Goal: Contribute content: Contribute content

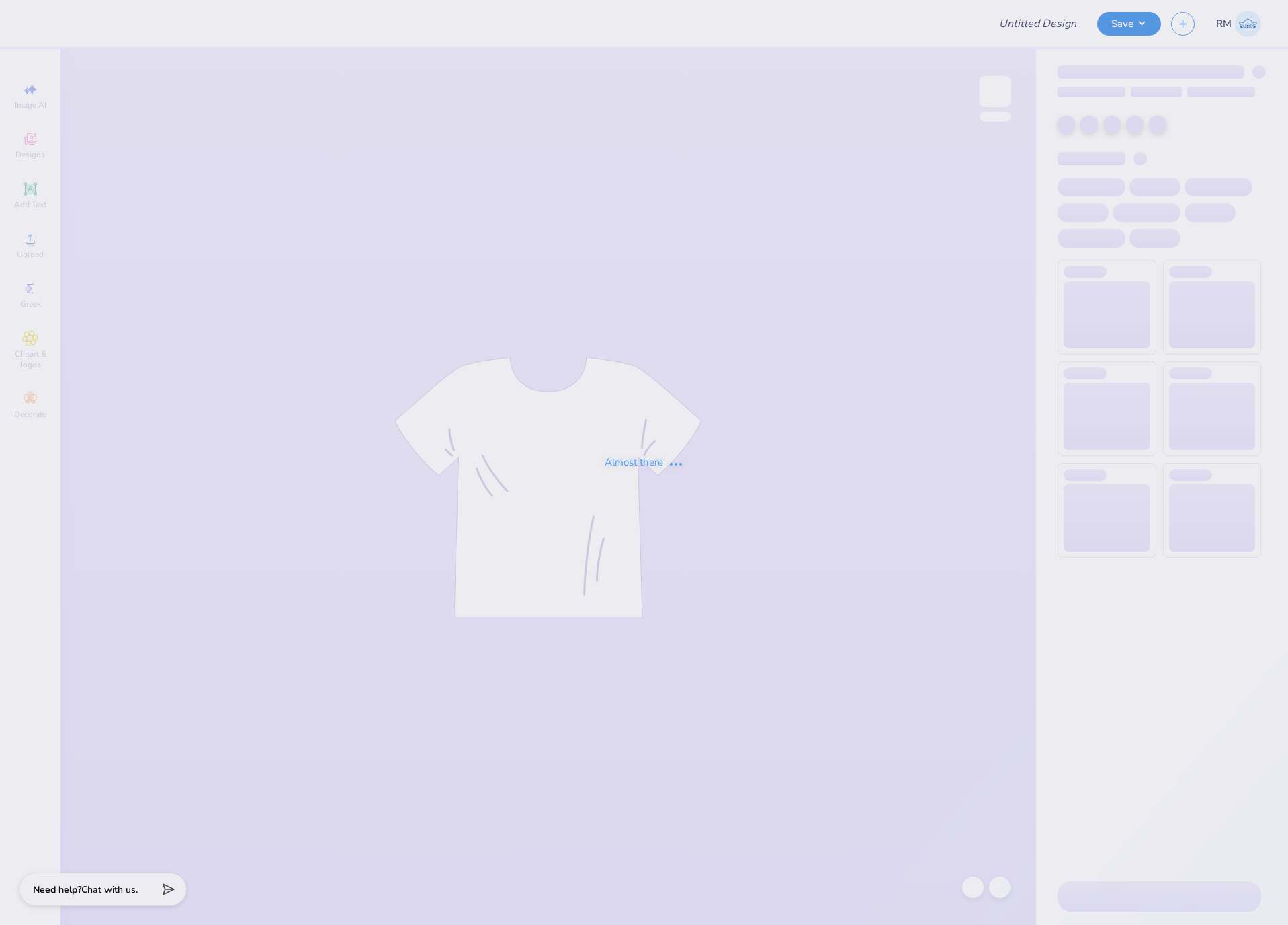
type input "(GSU) Alpha Tau Omega Phil Week"
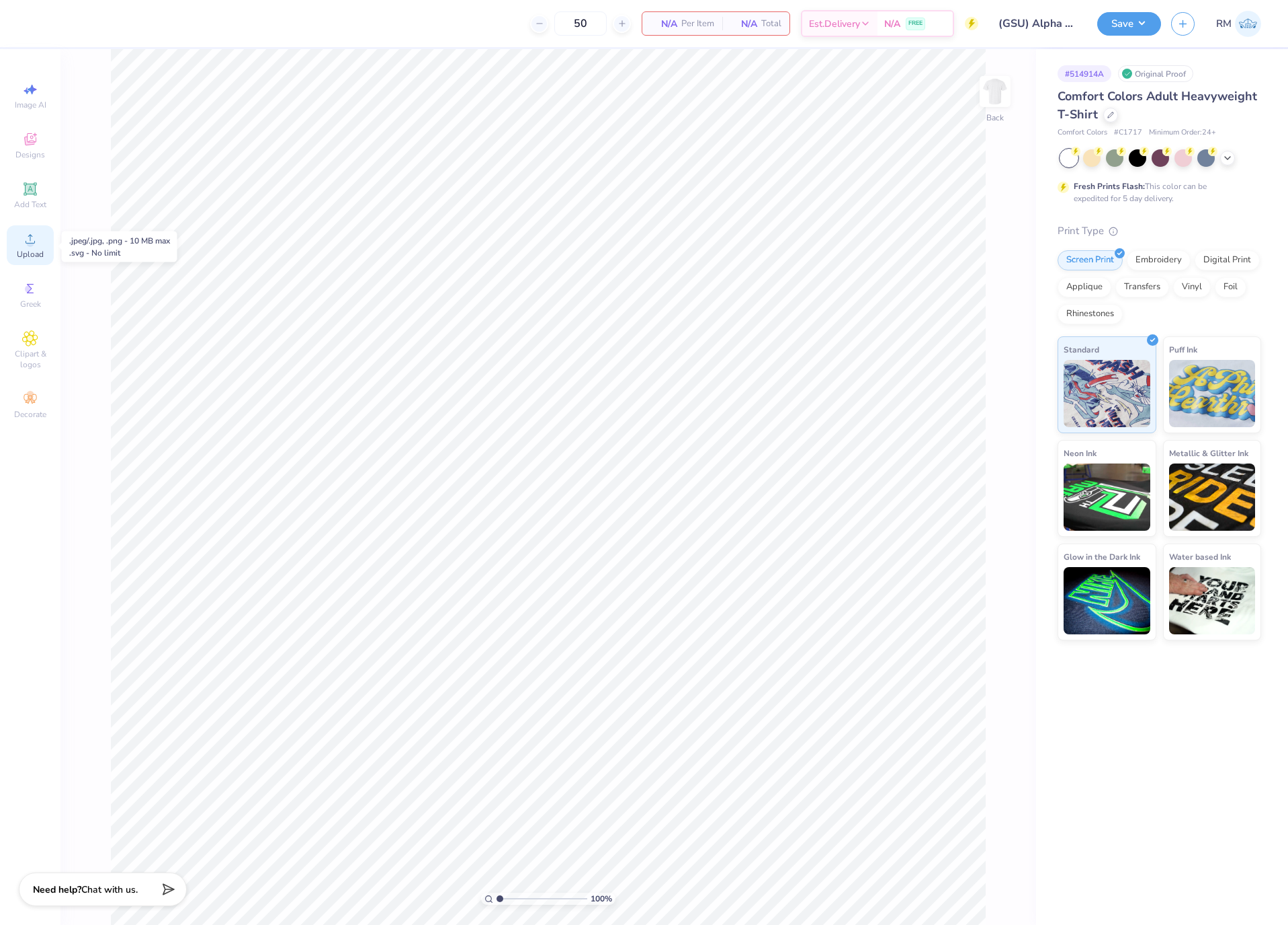
click at [24, 255] on span "Upload" at bounding box center [31, 253] width 27 height 11
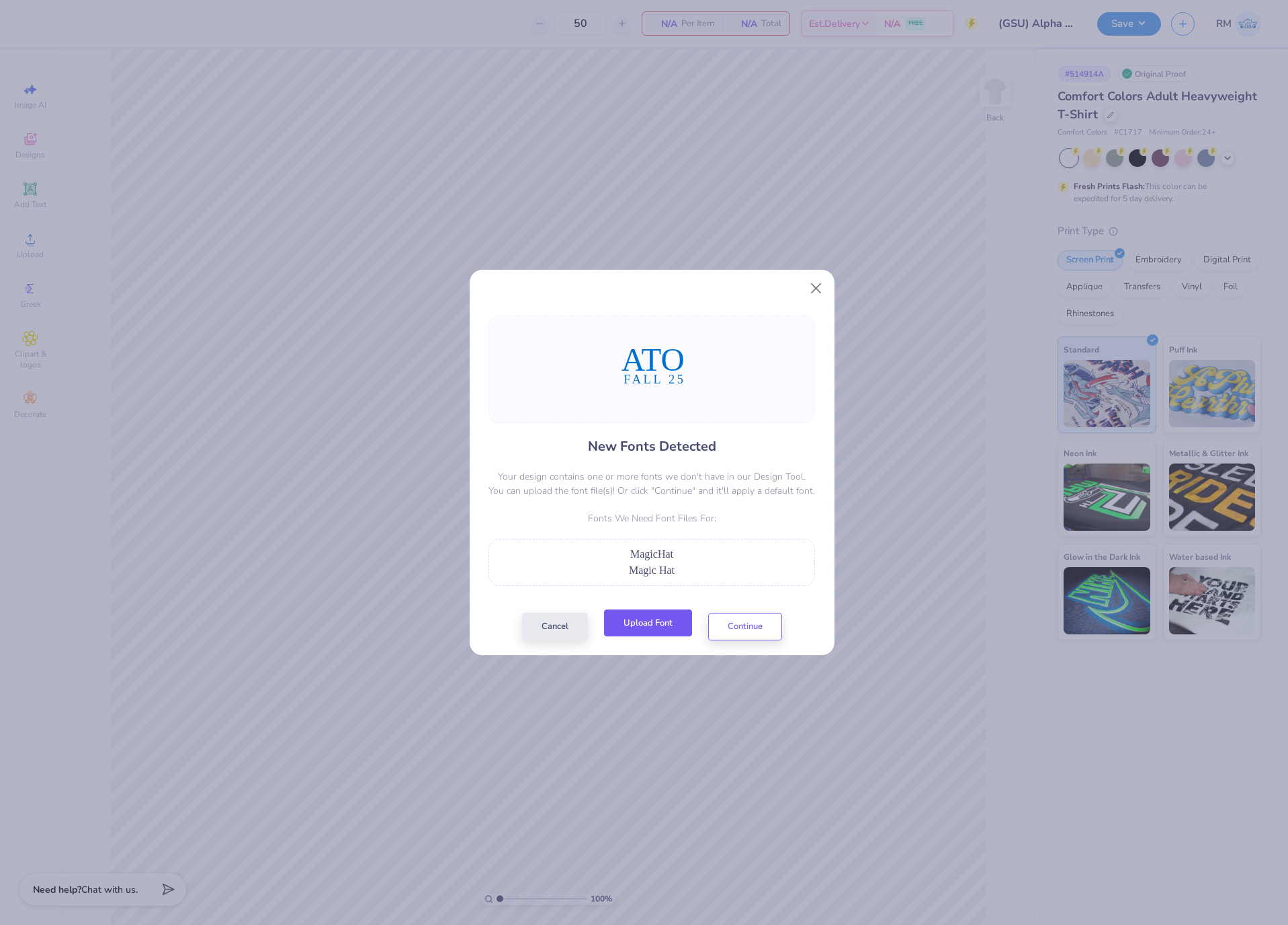
click at [664, 631] on button "Upload Font" at bounding box center [648, 623] width 88 height 28
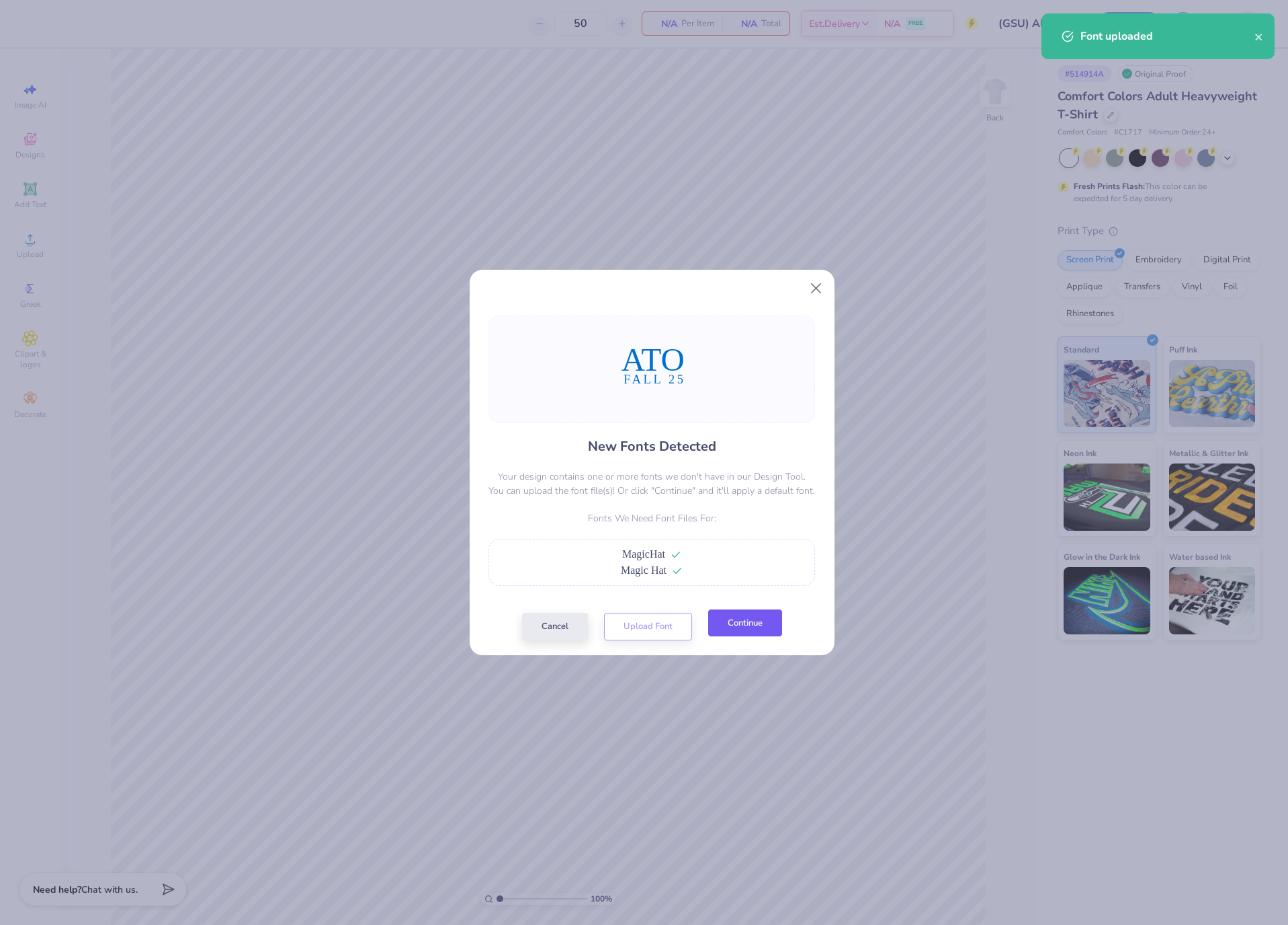
click at [722, 632] on button "Continue" at bounding box center [745, 623] width 74 height 28
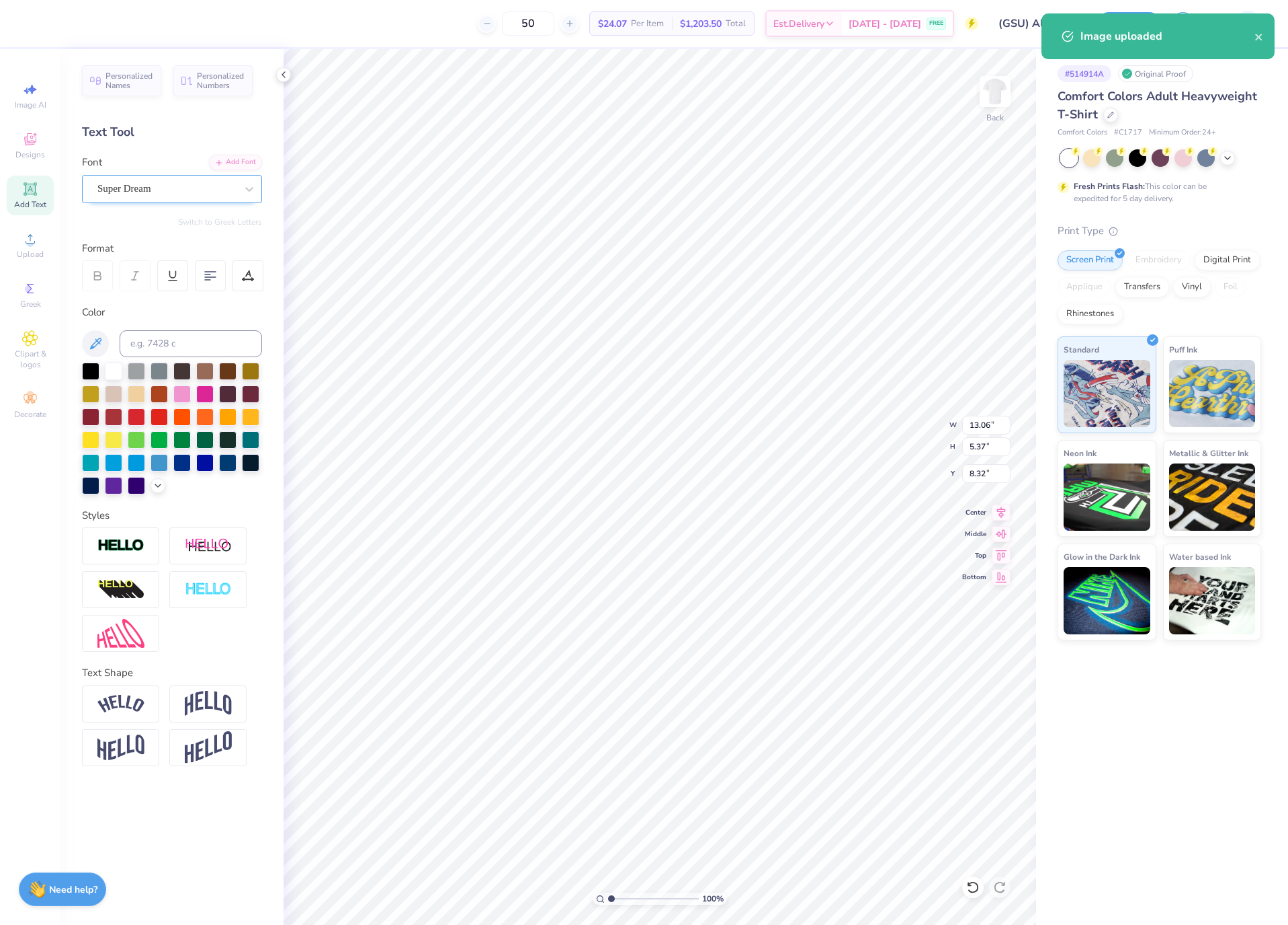
click at [206, 194] on div "Super Dream" at bounding box center [166, 189] width 141 height 21
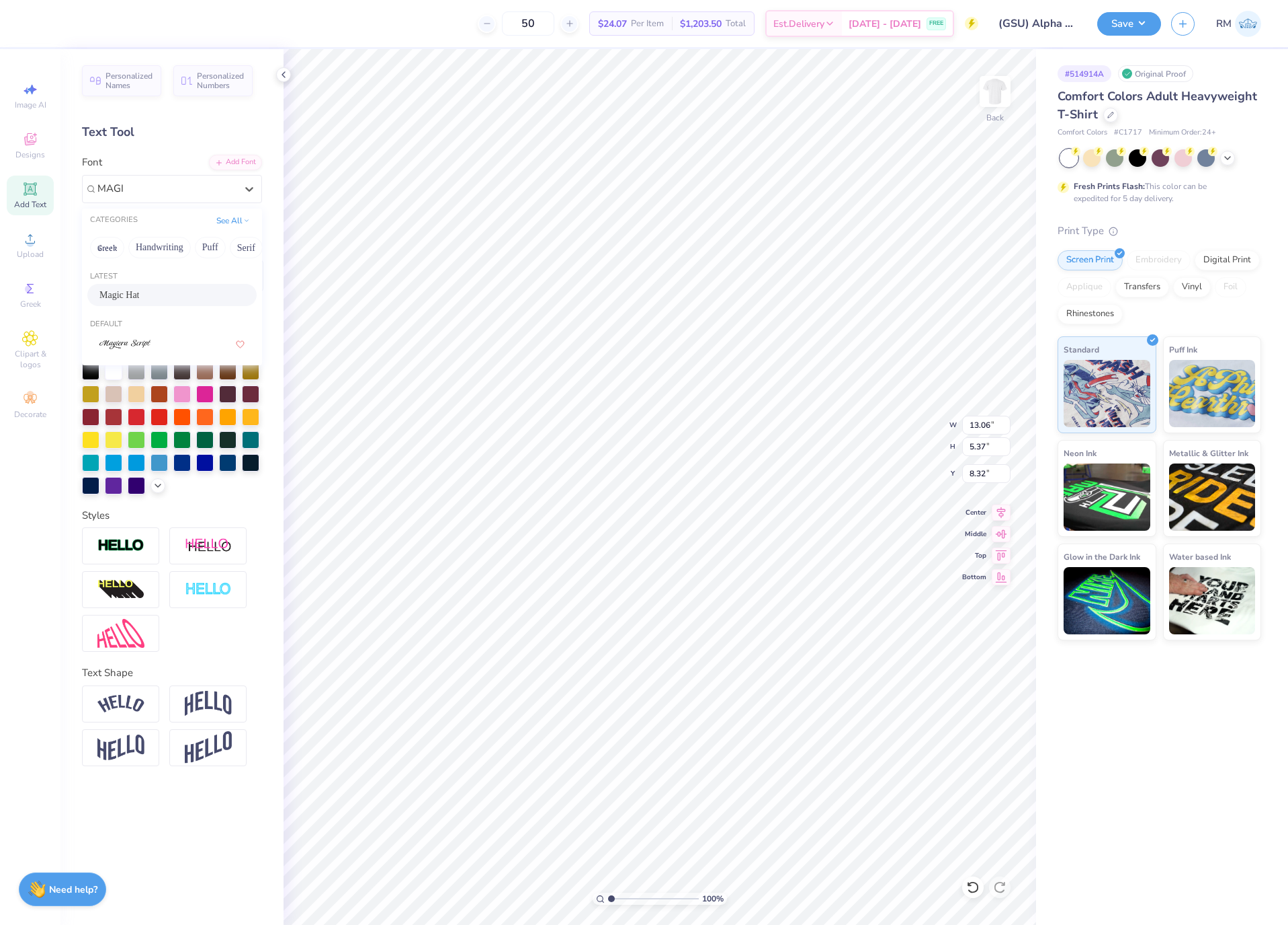
click at [179, 301] on div "Magic Hat" at bounding box center [172, 295] width 145 height 14
type input "MAGI"
type input "13.84"
type input "6.38"
type input "8.35"
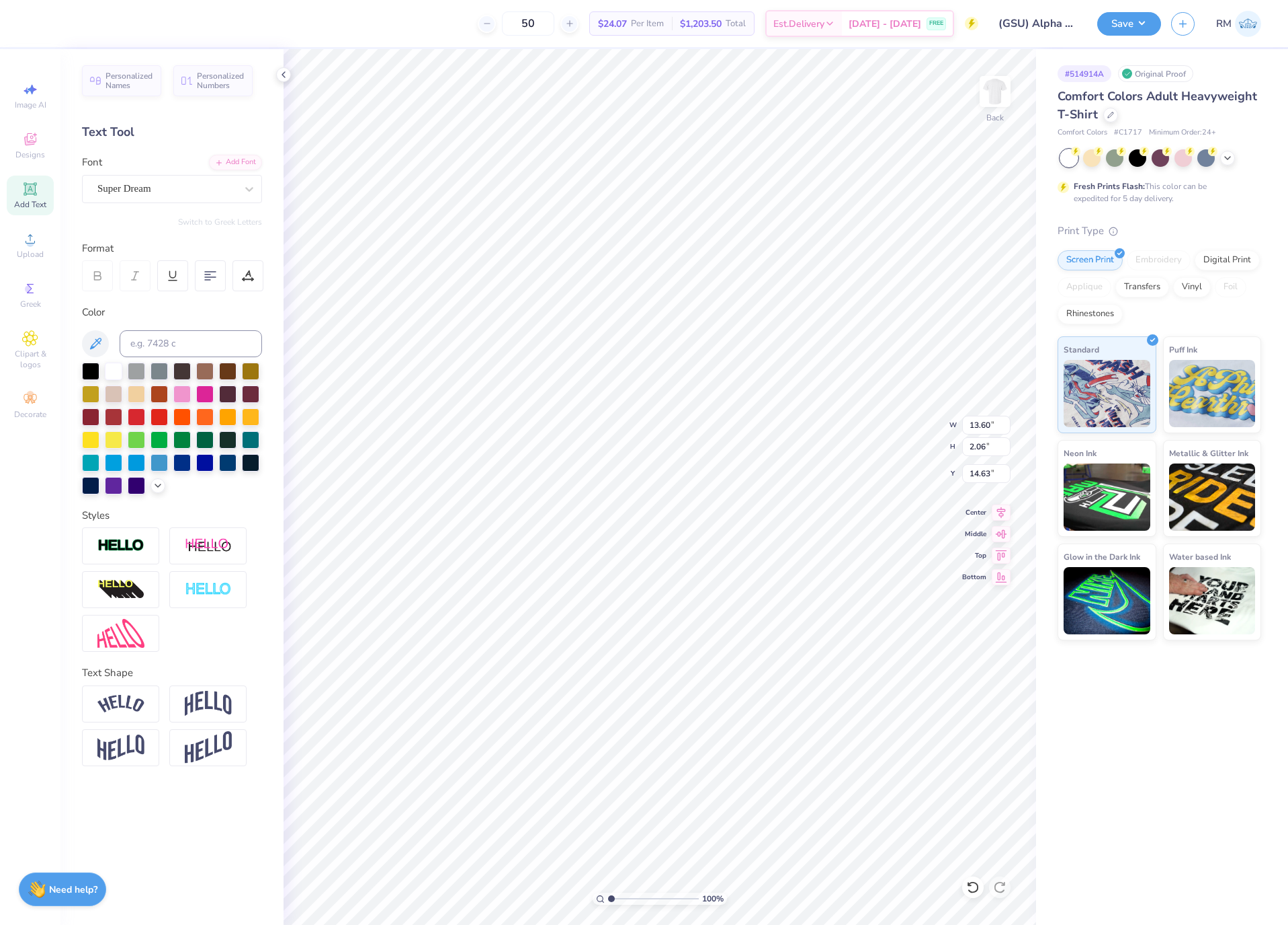
click at [176, 204] on div "Personalized Names Personalized Numbers Text Tool Add Font Font Super Dream Swi…" at bounding box center [172, 486] width 223 height 875
click at [185, 200] on div "Super Dream" at bounding box center [172, 188] width 180 height 28
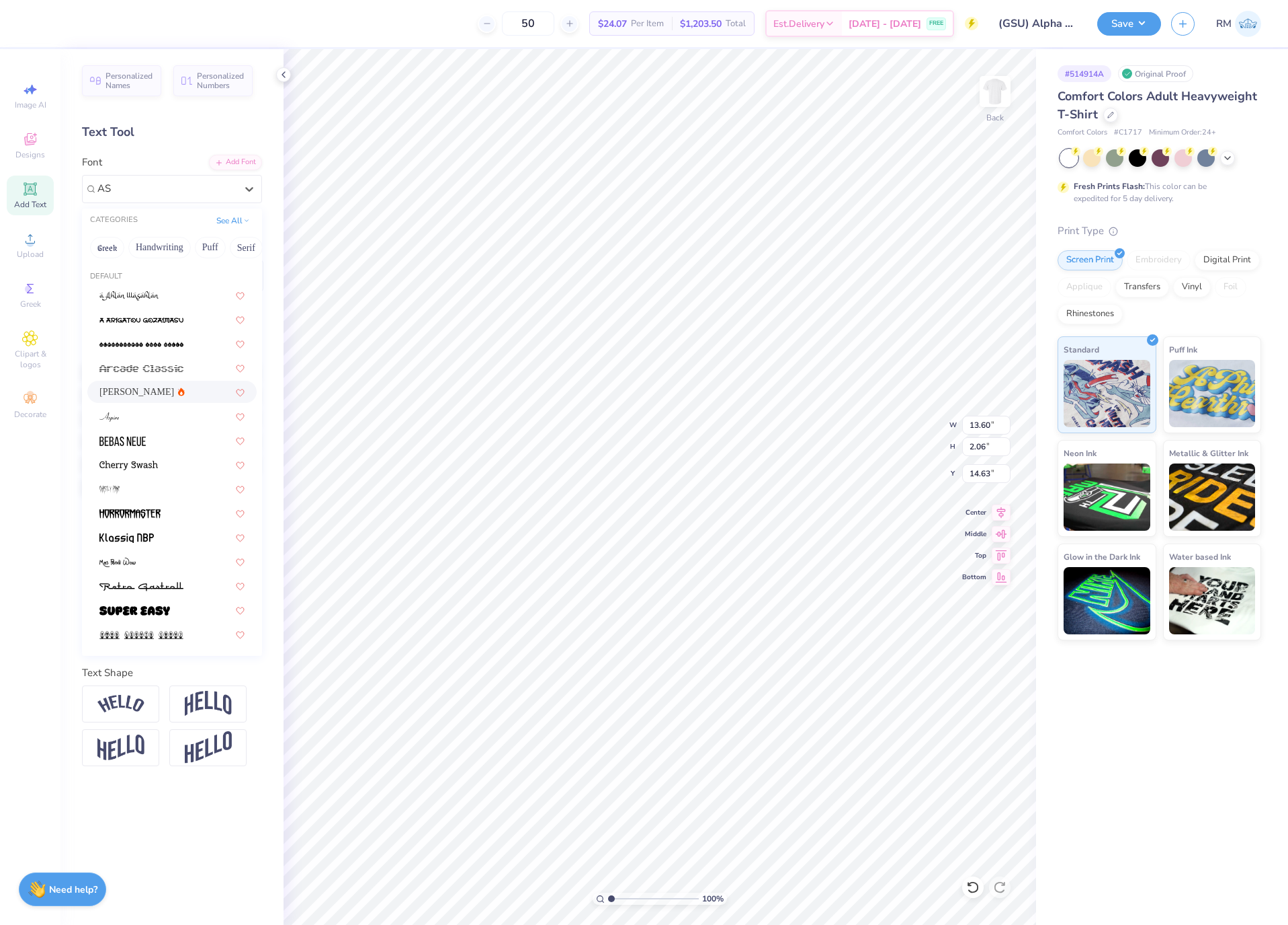
click at [176, 399] on div "[PERSON_NAME]" at bounding box center [172, 391] width 145 height 14
type input "AS"
type input "13.48"
type input "2.10"
type input "14.81"
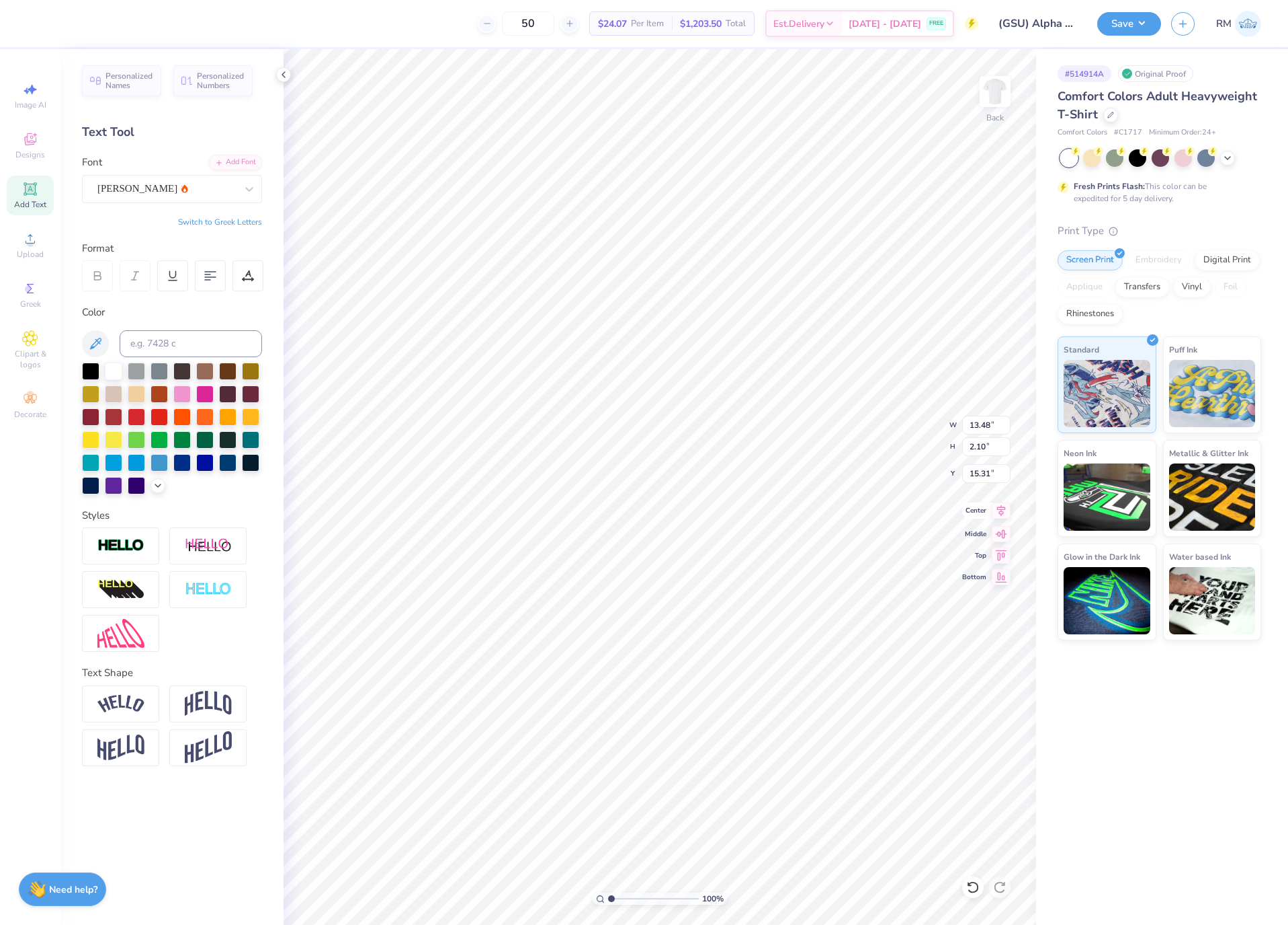
click at [1002, 509] on icon at bounding box center [1001, 510] width 9 height 12
click at [998, 507] on icon at bounding box center [1001, 510] width 19 height 16
click at [972, 424] on input "13.84" at bounding box center [986, 425] width 48 height 19
type input "3.50"
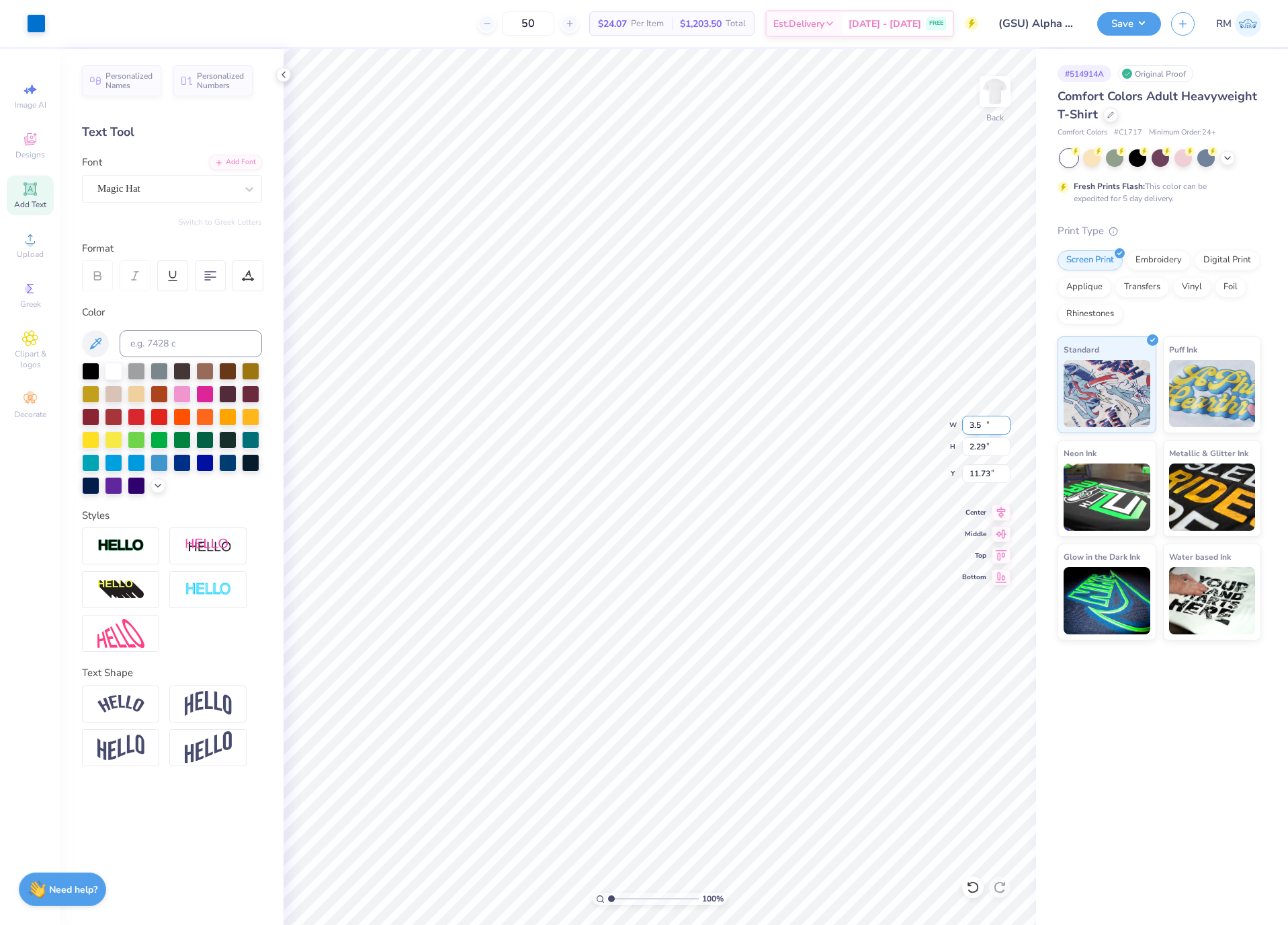
type input "2.29"
click at [993, 468] on input "6.17" at bounding box center [986, 474] width 48 height 19
type input "3.00"
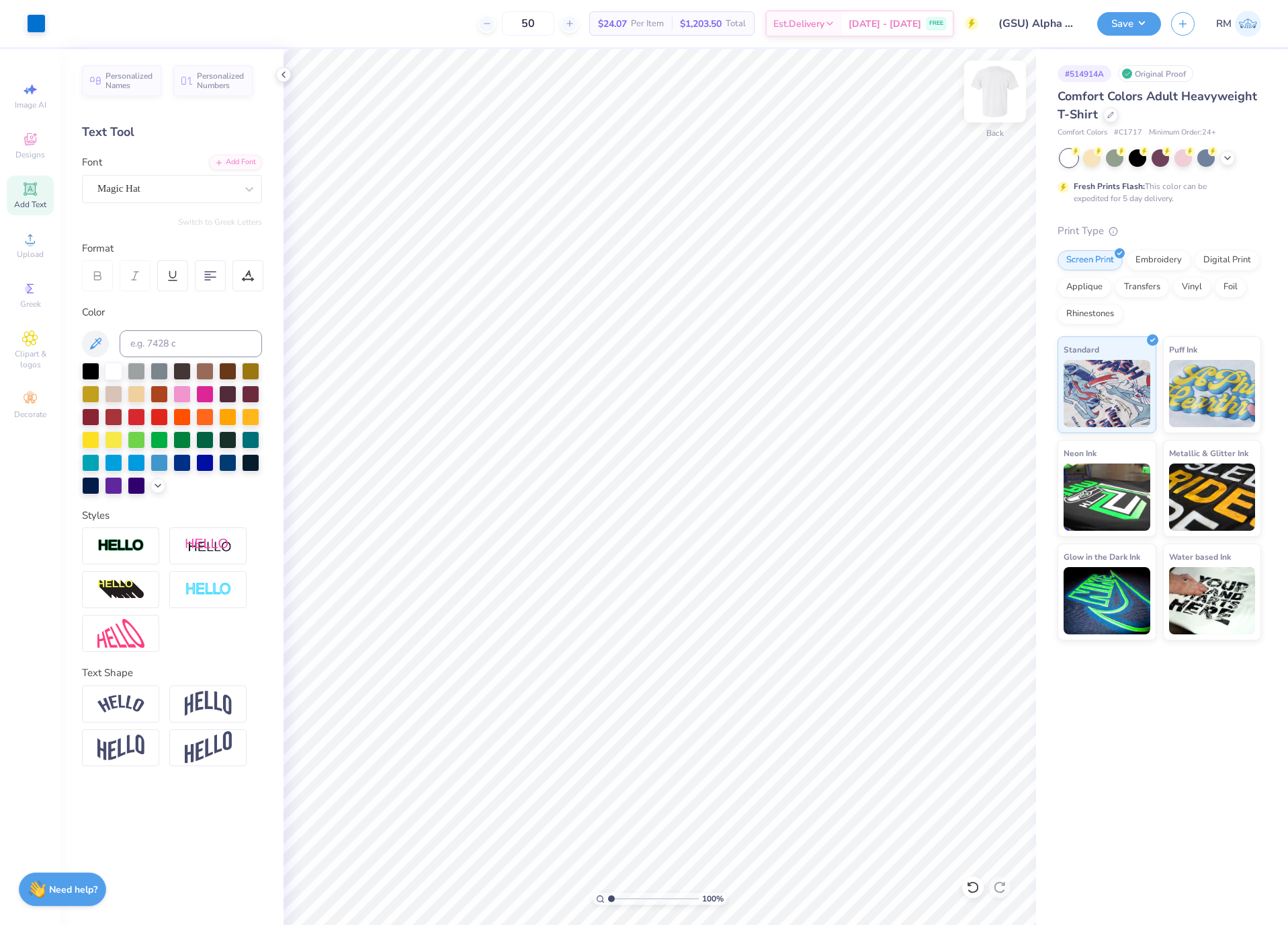
click at [1007, 93] on img at bounding box center [995, 91] width 54 height 54
click at [41, 235] on div "Upload" at bounding box center [30, 245] width 47 height 39
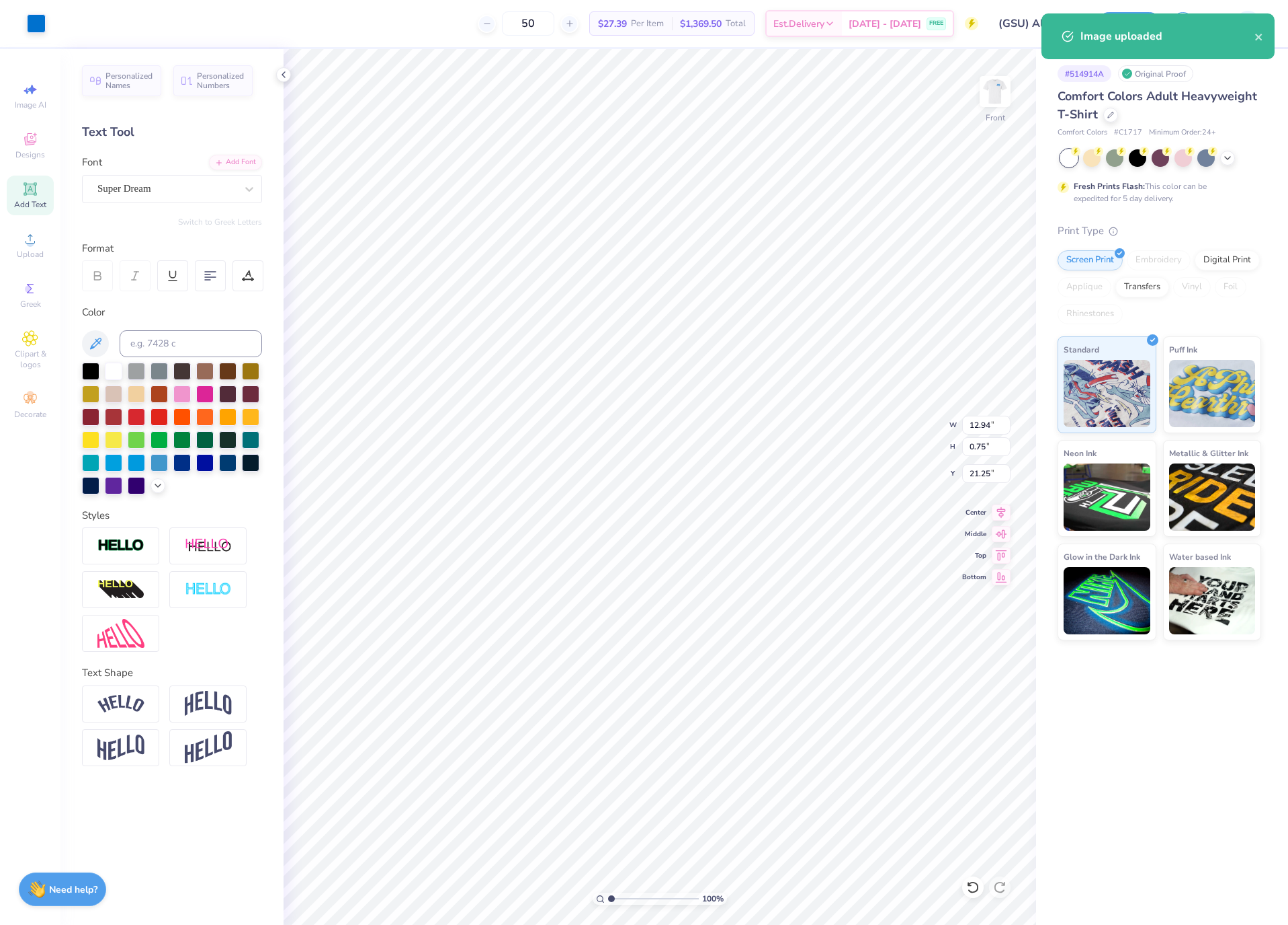
click at [216, 210] on div "Personalized Names Personalized Numbers Text Tool Add Font Font Super Dream Swi…" at bounding box center [172, 486] width 223 height 875
click at [212, 197] on div "Super Dream" at bounding box center [166, 189] width 141 height 21
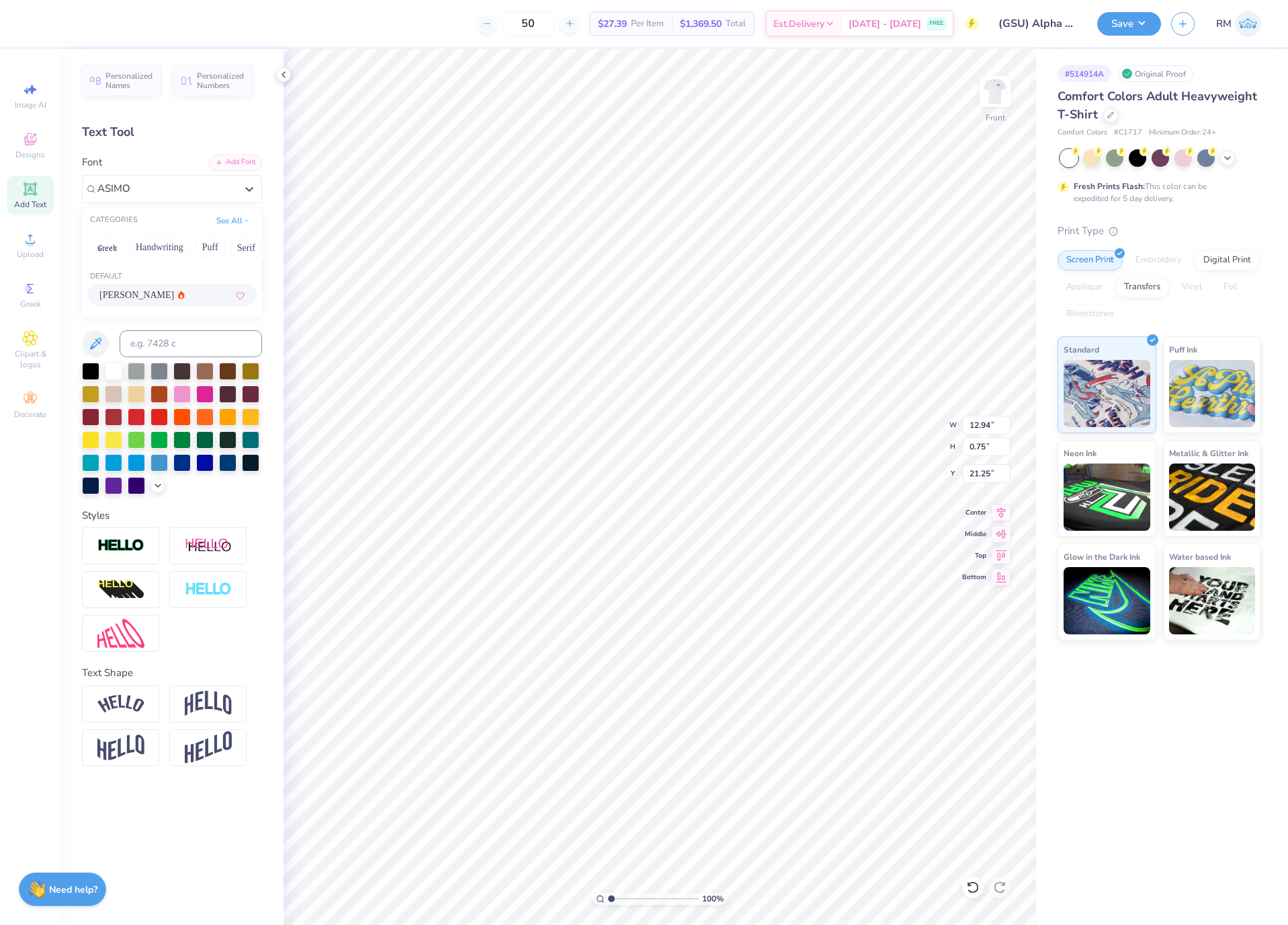
click at [172, 298] on div "[PERSON_NAME]" at bounding box center [172, 295] width 145 height 14
type input "ASIMO"
type input "13.07"
type input "0.69"
type input "21.37"
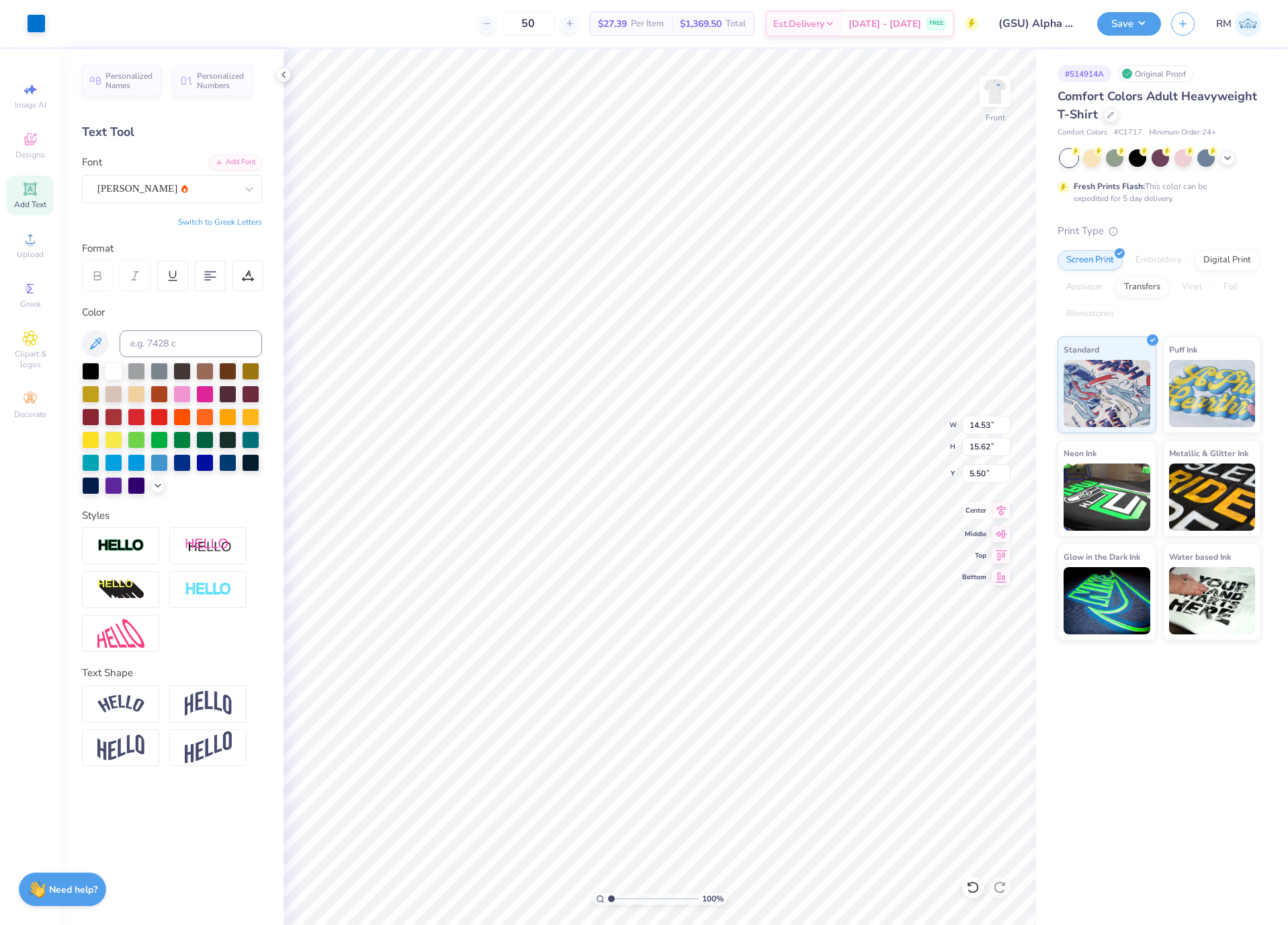
click at [1005, 520] on div "100 % Front W 14.53 14.53 " H 15.62 15.62 " Y 5.50 5.50 " Center Middle Top Bot…" at bounding box center [660, 486] width 753 height 875
click at [1000, 509] on icon at bounding box center [1001, 510] width 19 height 16
click at [975, 418] on input "14.53" at bounding box center [986, 425] width 48 height 19
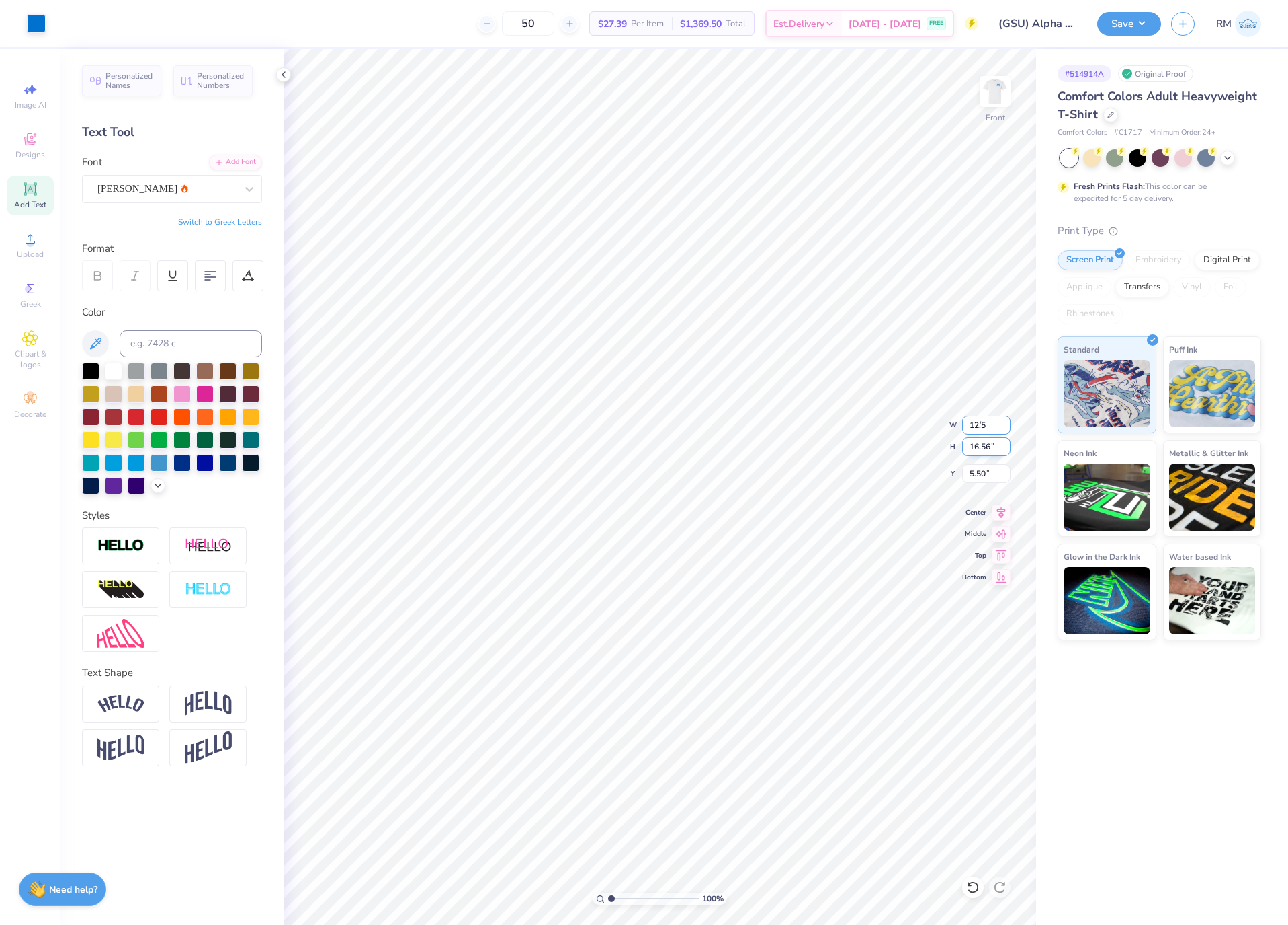
type input "12.50"
type input "14.24"
click at [988, 468] on input "6.65" at bounding box center [986, 474] width 48 height 19
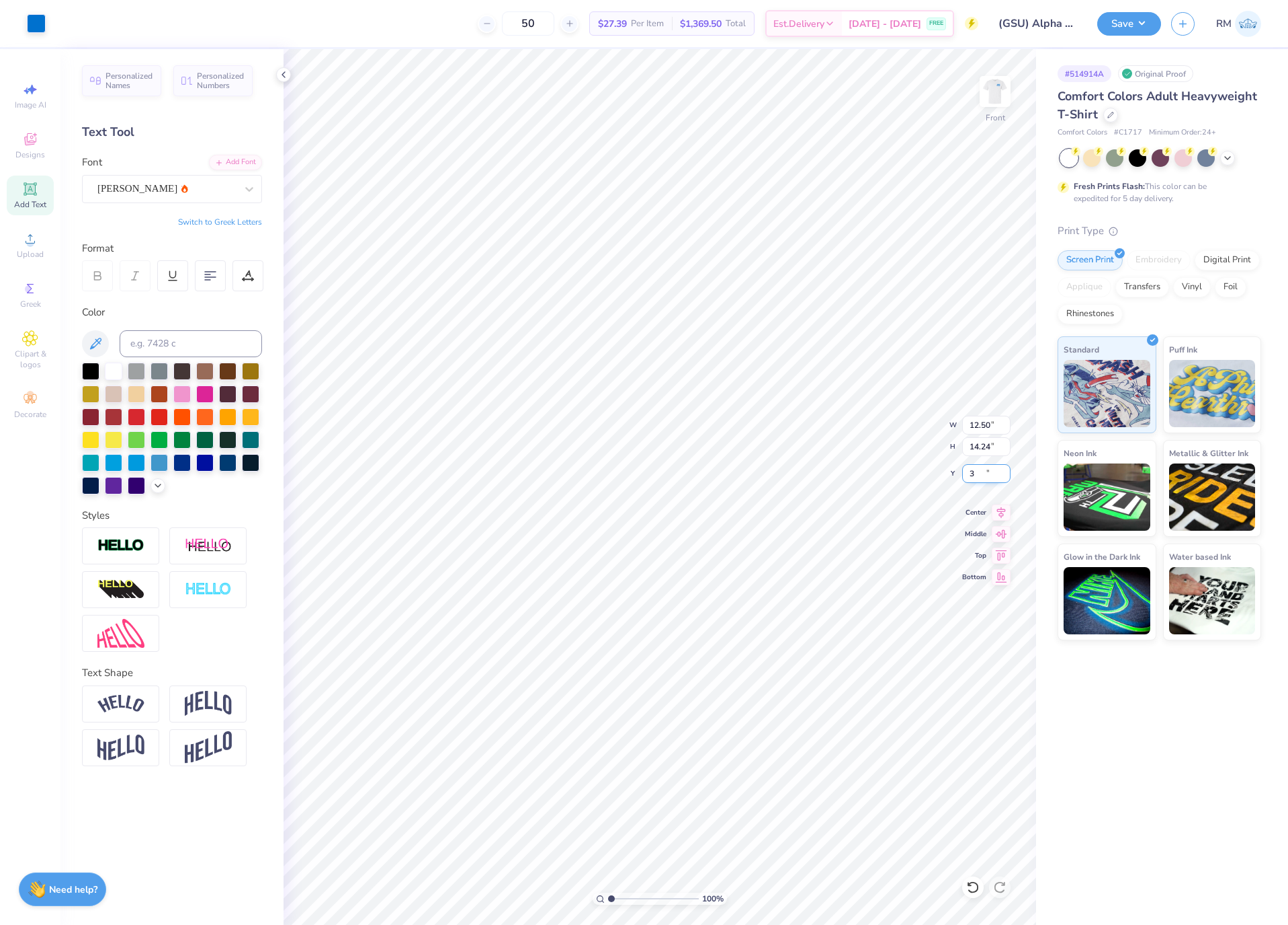
type input "3.00"
click at [159, 491] on div at bounding box center [157, 484] width 14 height 14
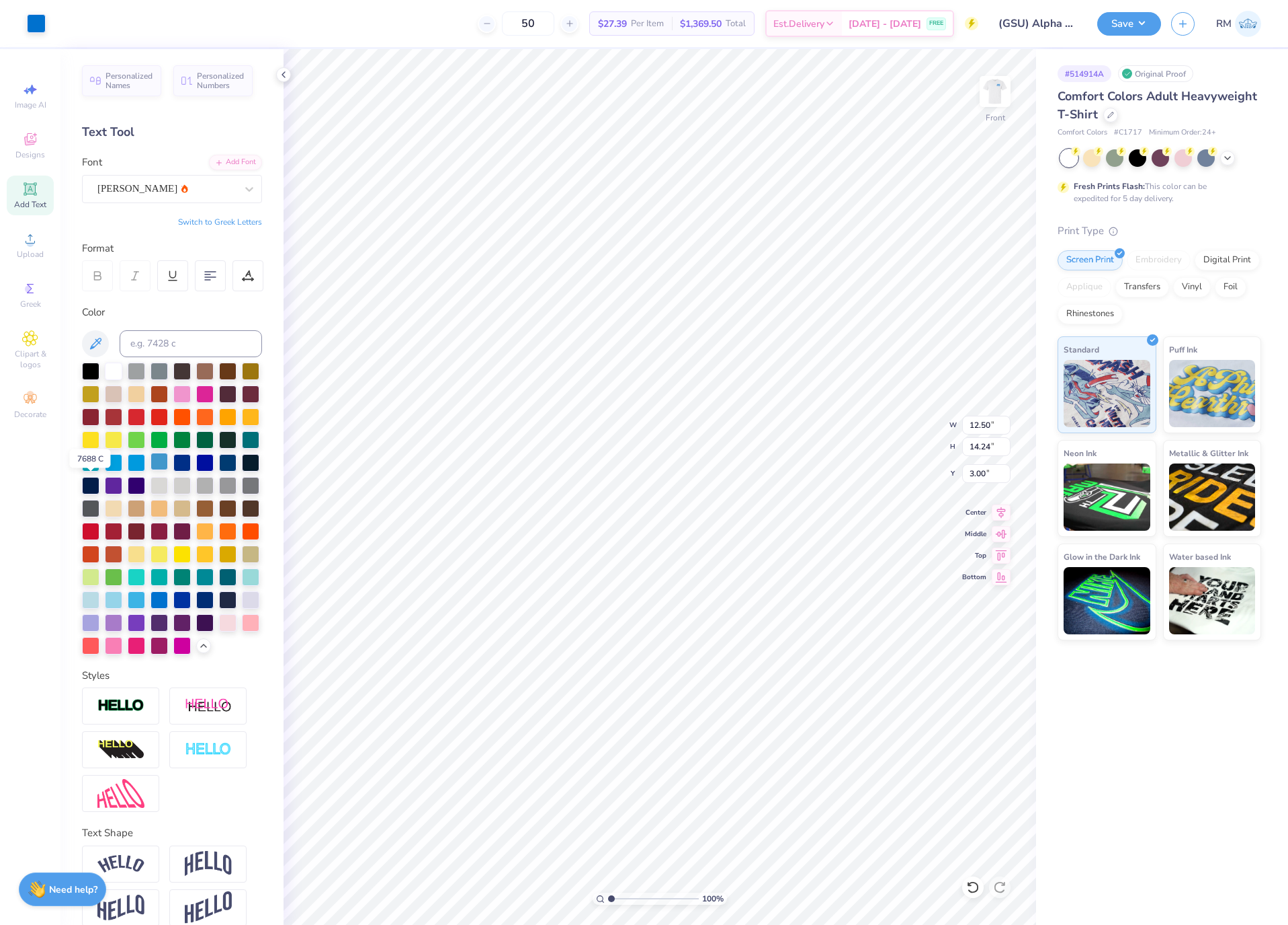
click at [151, 470] on div at bounding box center [159, 462] width 17 height 17
type input "17.90"
type input "16.64"
click at [1004, 513] on icon at bounding box center [1001, 510] width 19 height 16
click at [38, 29] on div at bounding box center [36, 22] width 19 height 19
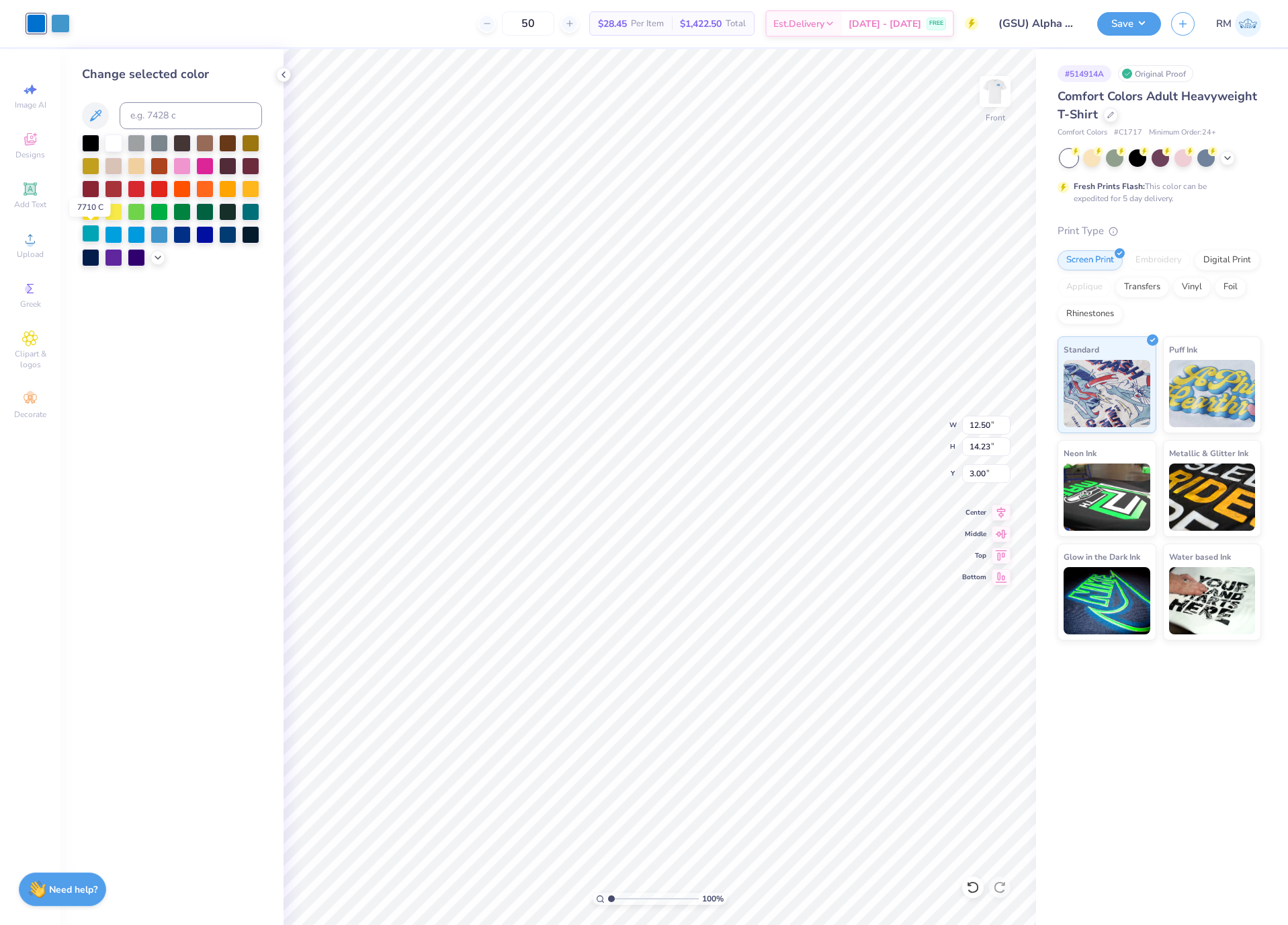
click at [96, 238] on div at bounding box center [90, 233] width 17 height 17
click at [109, 238] on div at bounding box center [113, 233] width 17 height 17
click at [131, 232] on div at bounding box center [136, 233] width 17 height 17
click at [156, 234] on div at bounding box center [159, 233] width 17 height 17
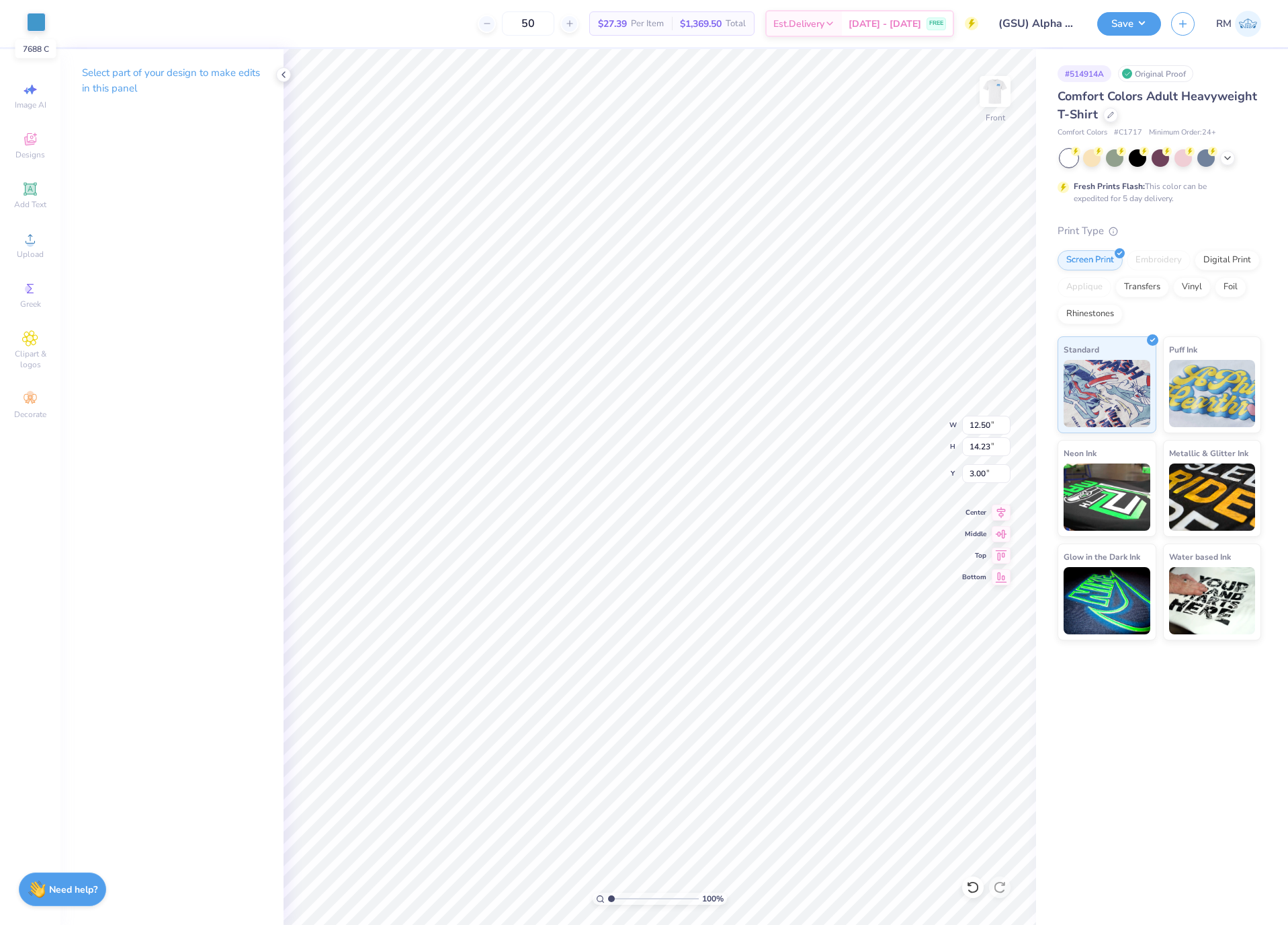
click at [29, 27] on div at bounding box center [36, 22] width 19 height 19
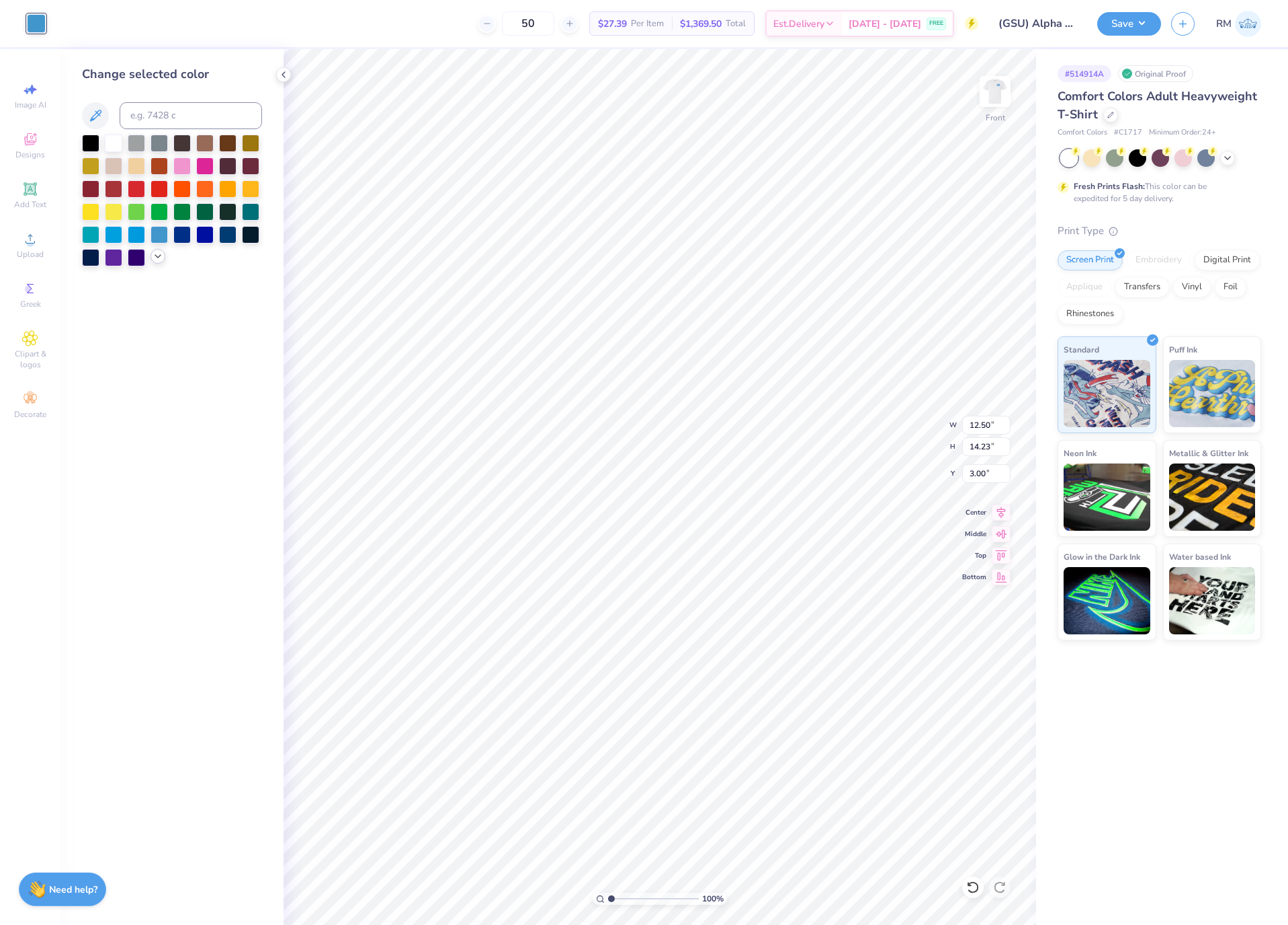
click at [159, 257] on polyline at bounding box center [158, 256] width 6 height 3
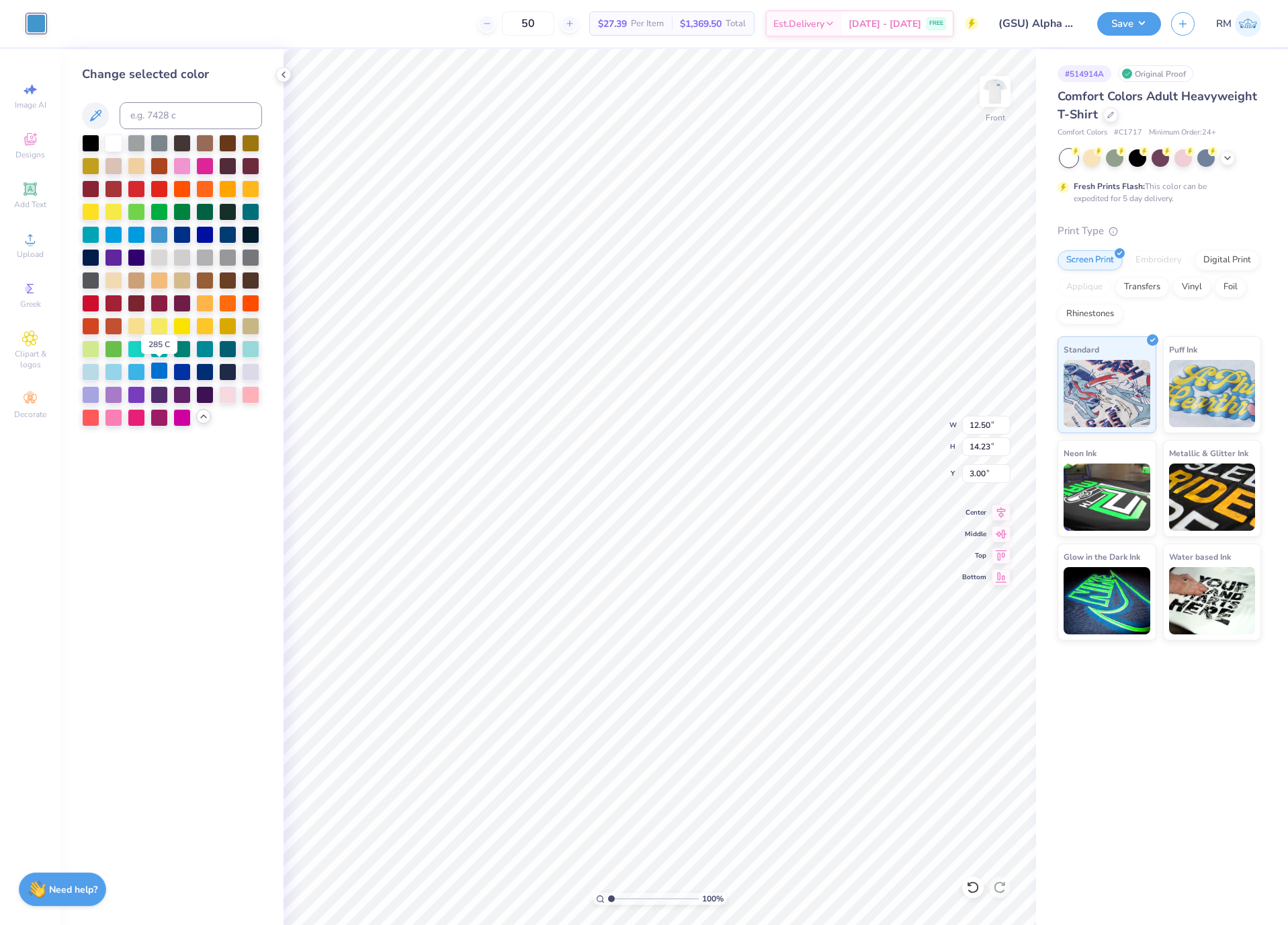
click at [153, 379] on div at bounding box center [159, 370] width 17 height 17
click at [159, 235] on div at bounding box center [159, 233] width 17 height 17
click at [158, 234] on div at bounding box center [159, 233] width 17 height 17
click at [998, 89] on img at bounding box center [995, 91] width 54 height 54
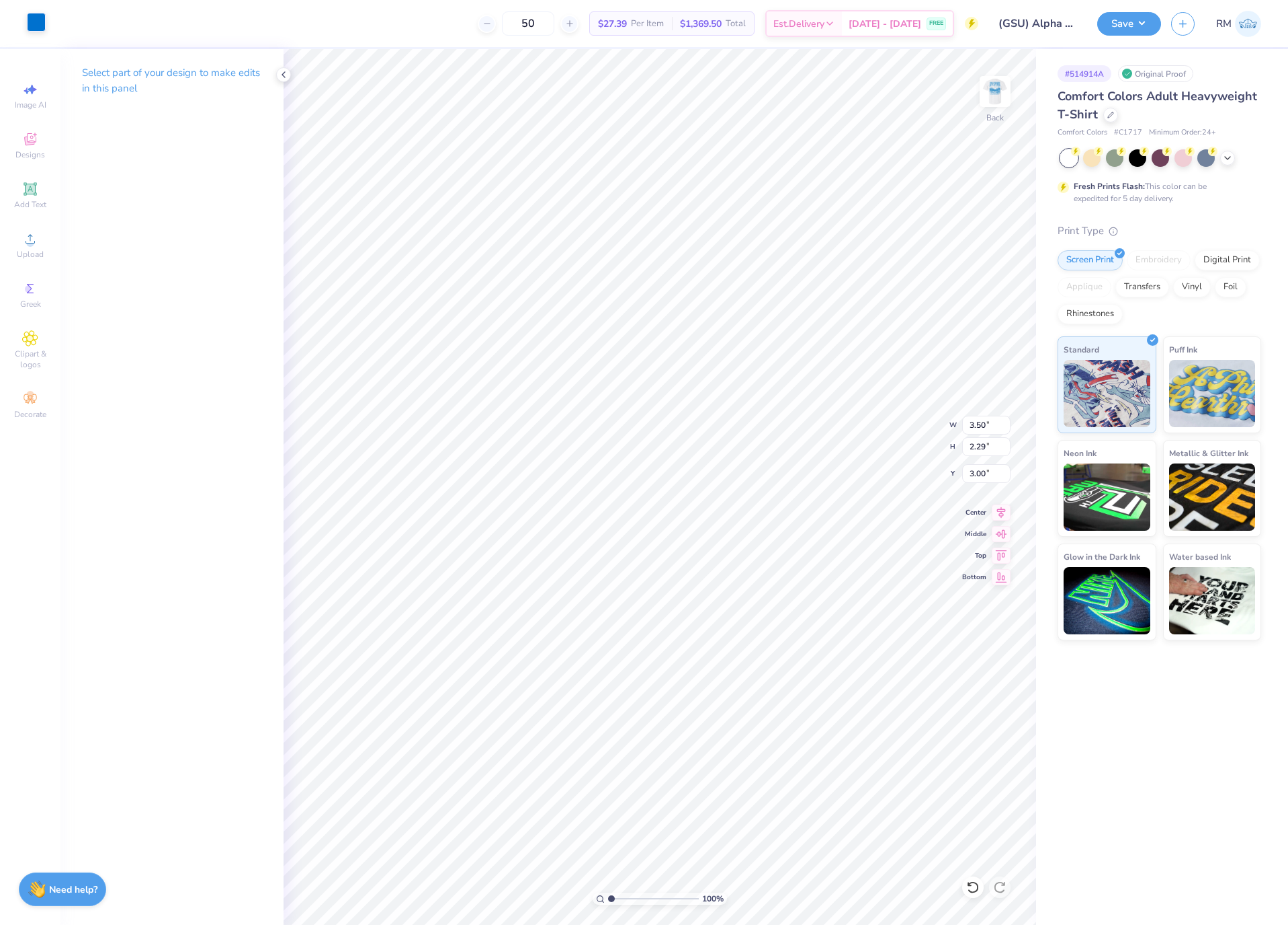
click at [35, 23] on div at bounding box center [36, 22] width 19 height 19
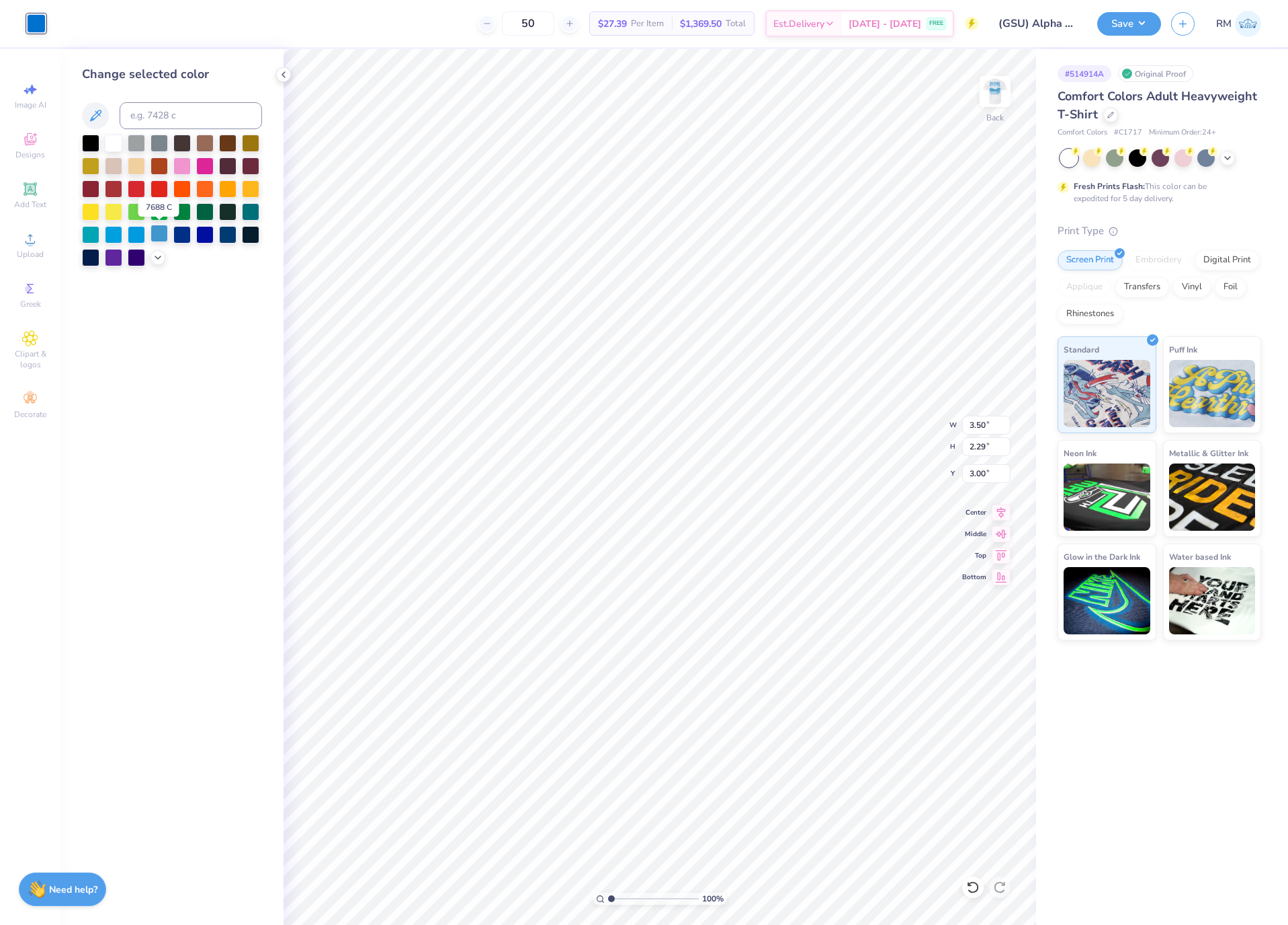
click at [162, 236] on div at bounding box center [159, 233] width 17 height 17
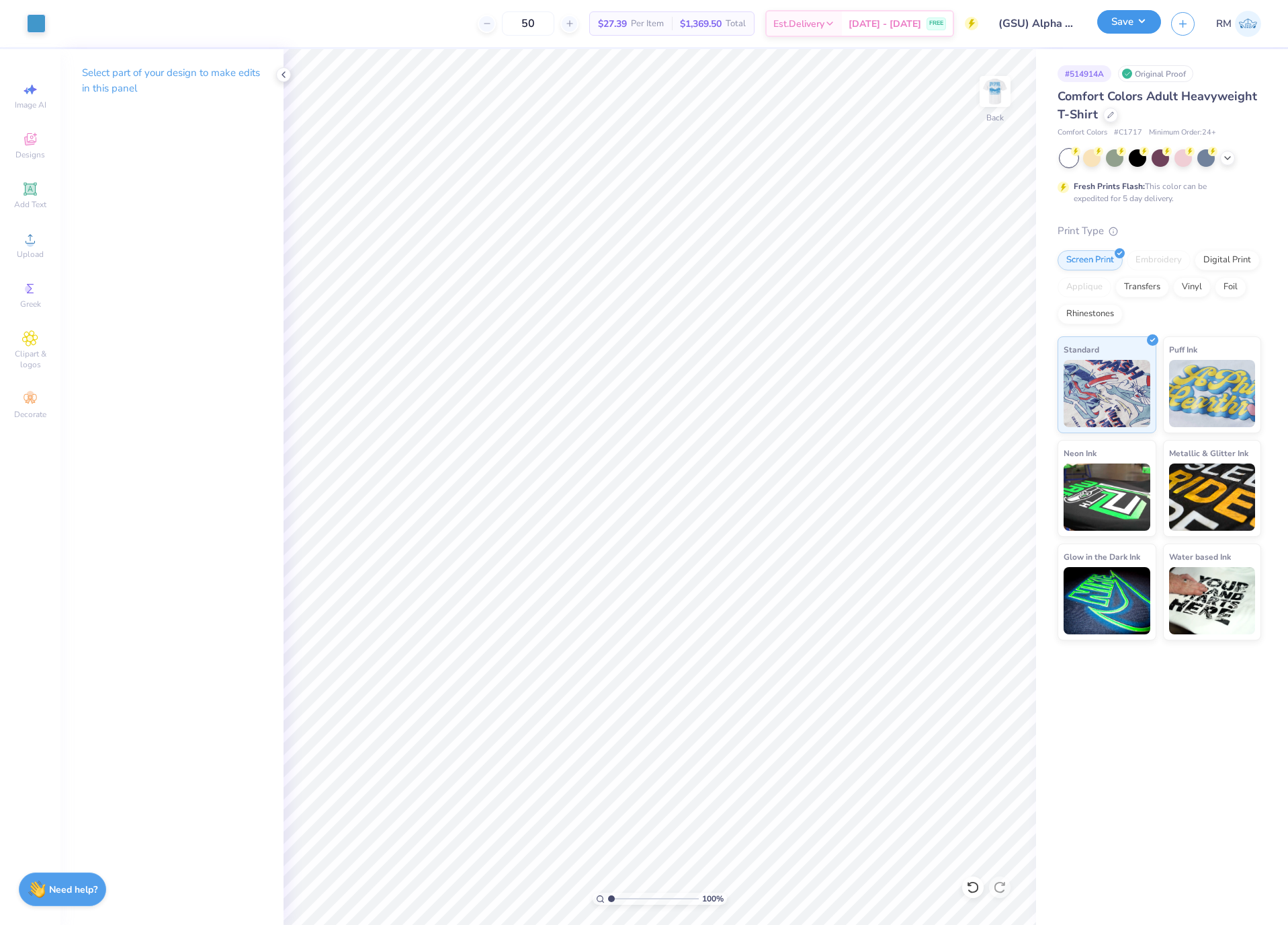
click at [1130, 22] on button "Save" at bounding box center [1129, 22] width 64 height 24
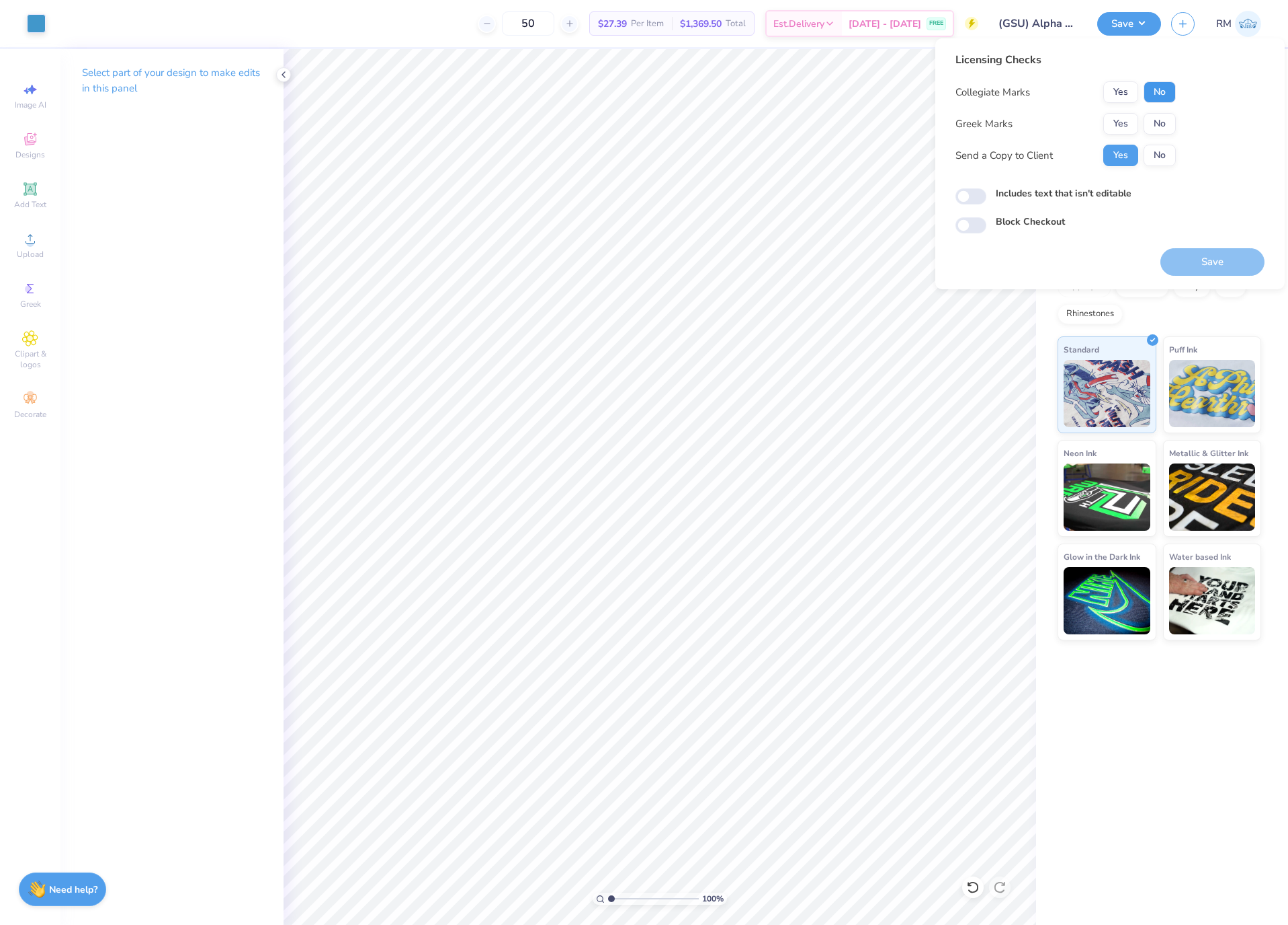
click at [1168, 93] on button "No" at bounding box center [1160, 92] width 33 height 21
click at [1125, 131] on button "Yes" at bounding box center [1121, 124] width 35 height 21
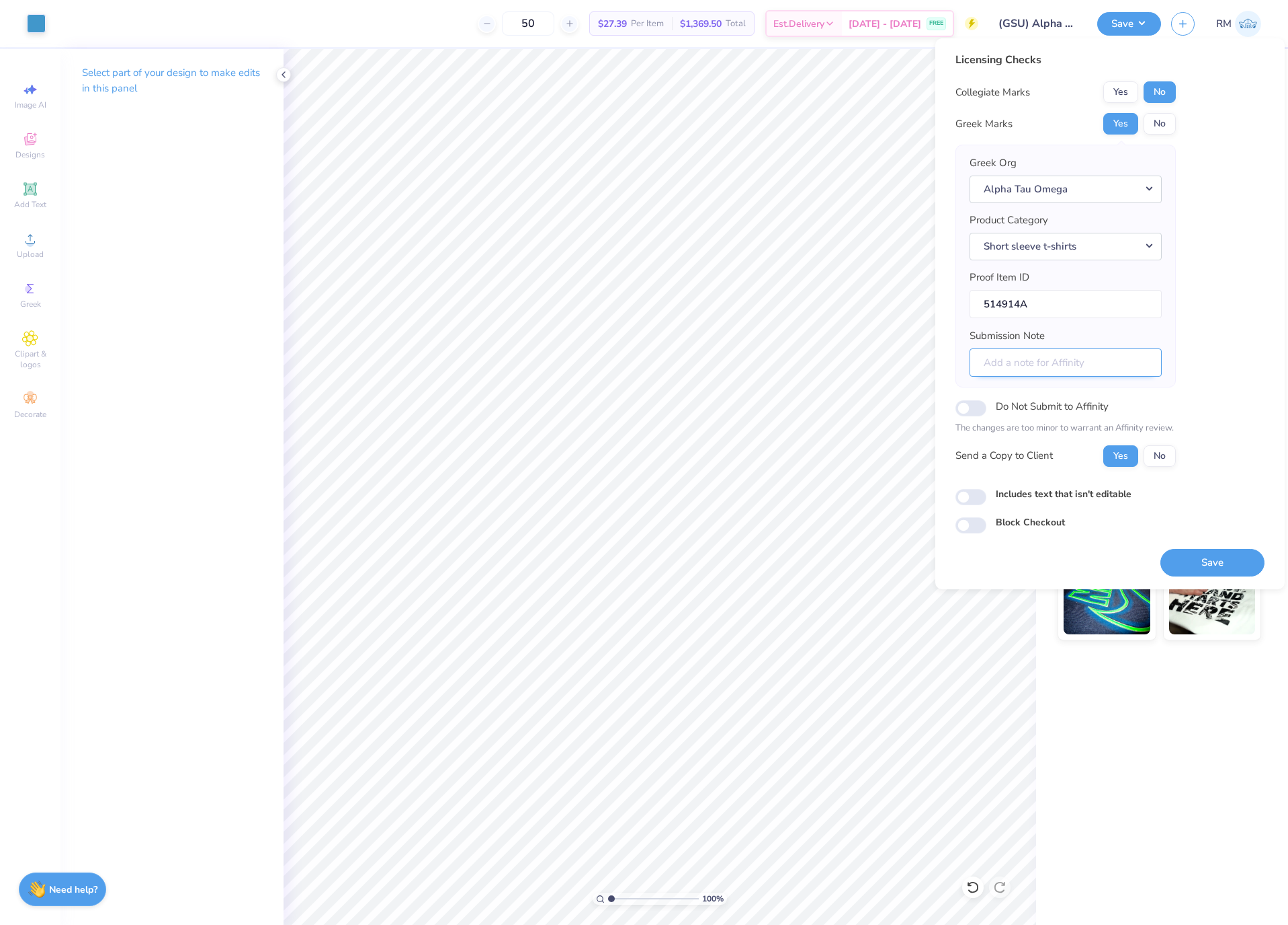
click at [1083, 351] on input "Submission Note" at bounding box center [1066, 363] width 192 height 29
type input "Philanthropy"
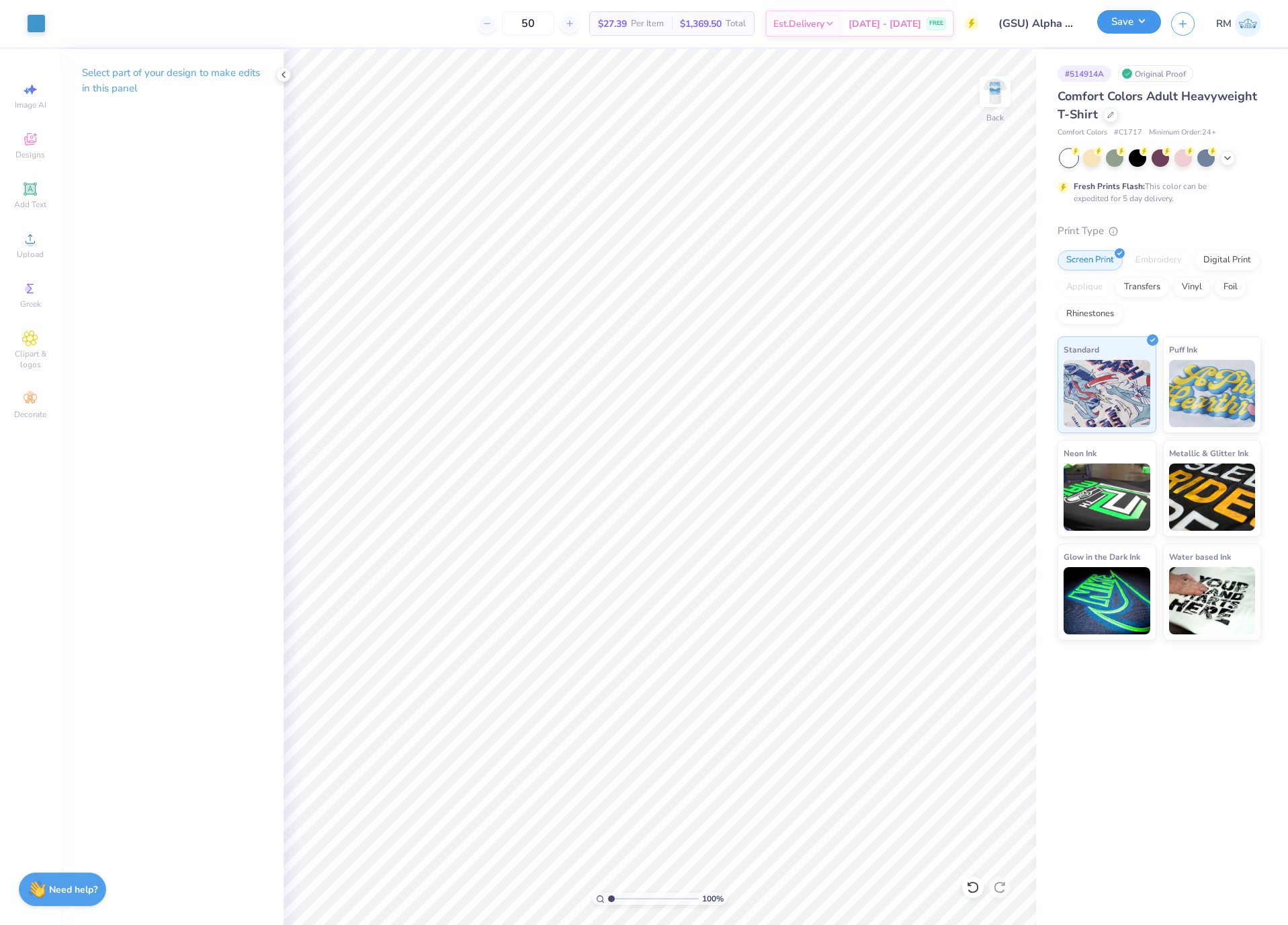
click at [1122, 25] on button "Save" at bounding box center [1129, 22] width 64 height 24
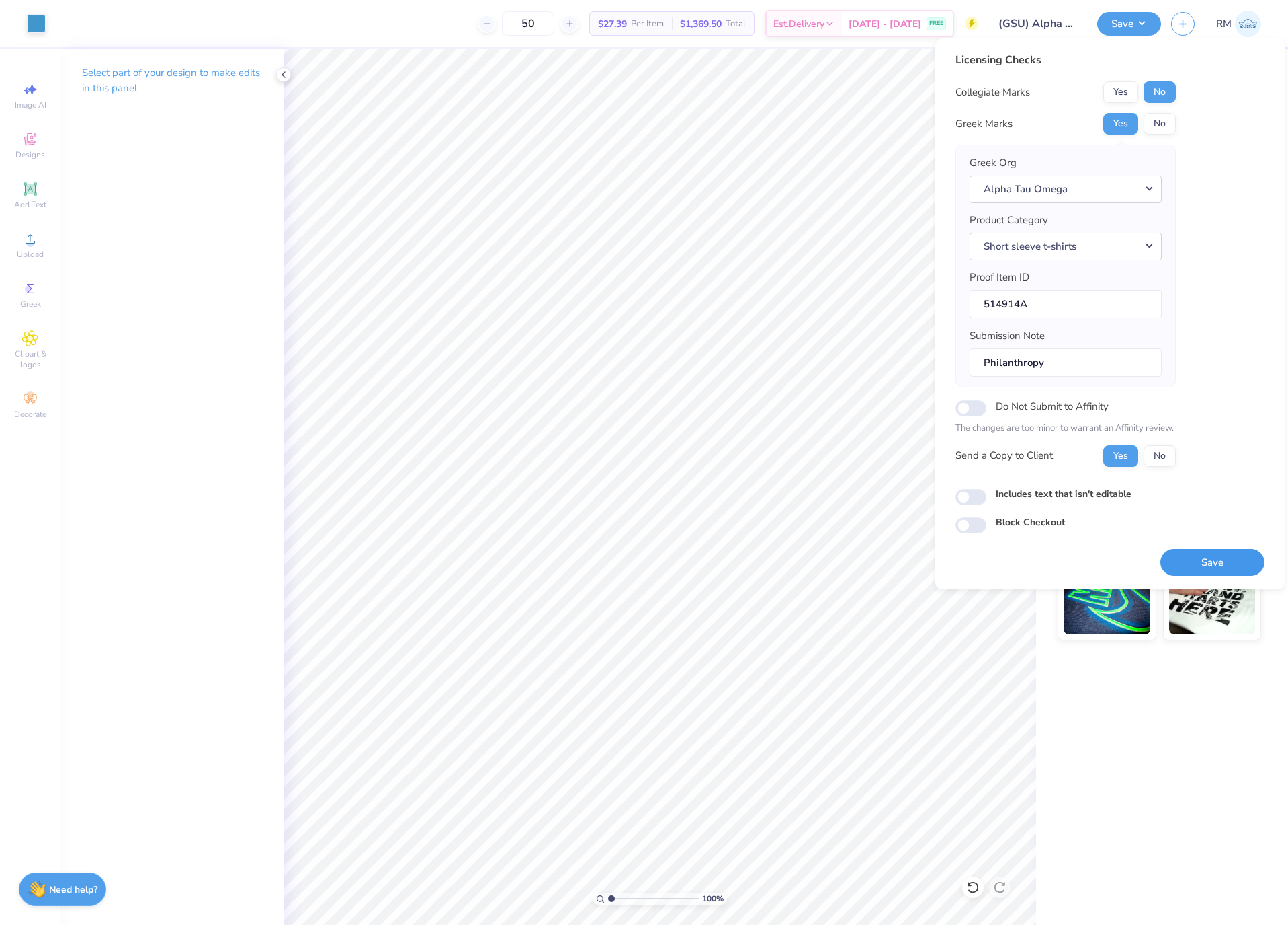
click at [1206, 560] on button "Save" at bounding box center [1212, 562] width 105 height 28
